Goal: Information Seeking & Learning: Find specific fact

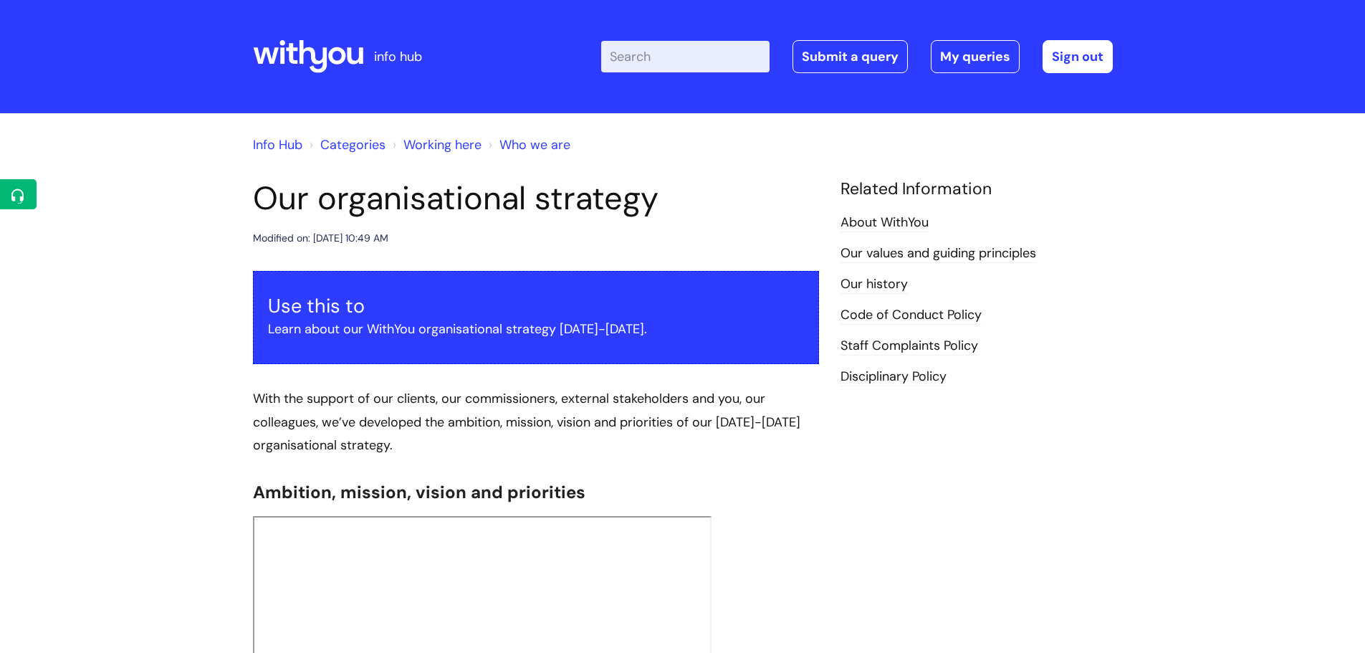
click at [677, 59] on input "Enter your search term here..." at bounding box center [685, 57] width 168 height 32
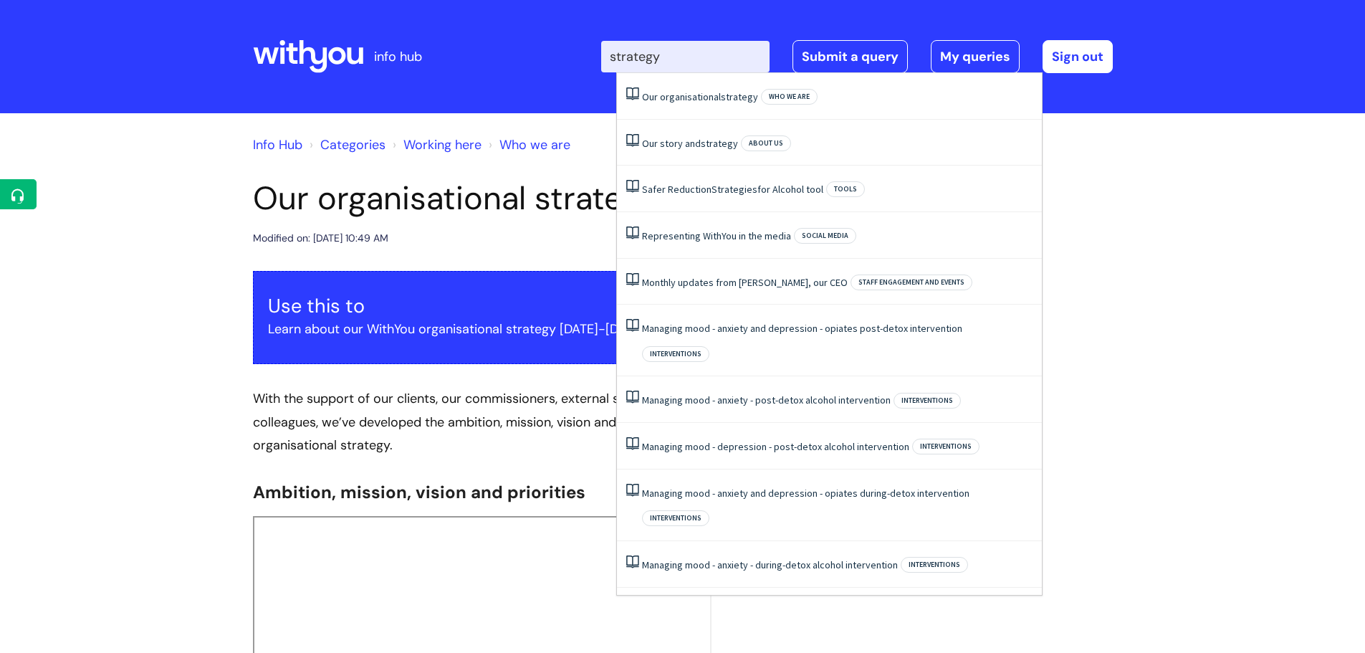
type input "strategy"
click button "Search" at bounding box center [0, 0] width 0 height 0
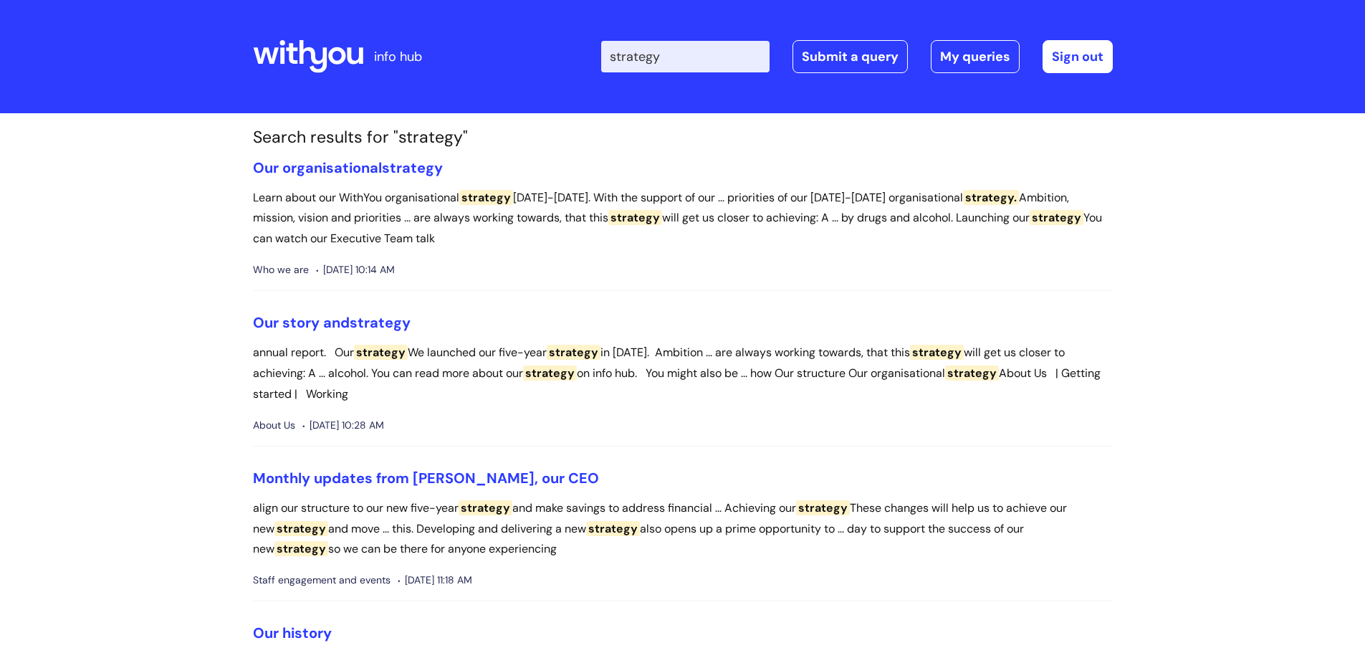
click at [627, 61] on input "strategy" at bounding box center [685, 57] width 168 height 32
type input "property strategy"
click button "Search" at bounding box center [0, 0] width 0 height 0
